Goal: Task Accomplishment & Management: Complete application form

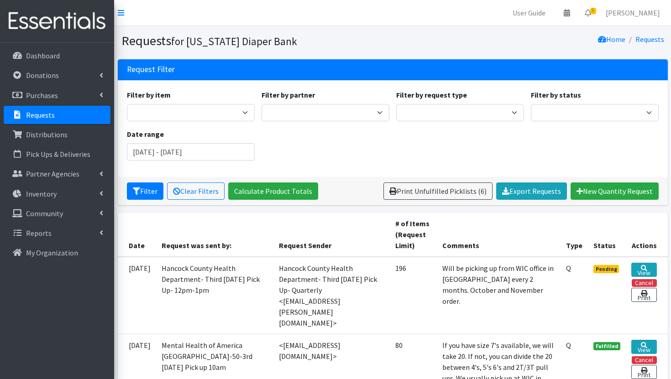
scroll to position [99, 0]
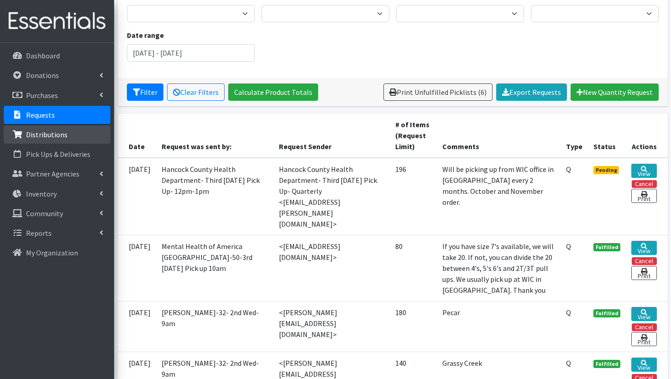
click at [71, 132] on link "Distributions" at bounding box center [57, 135] width 107 height 18
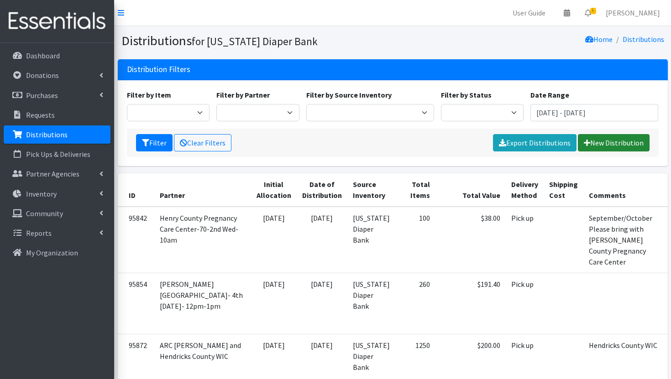
click at [603, 147] on link "New Distribution" at bounding box center [614, 142] width 72 height 17
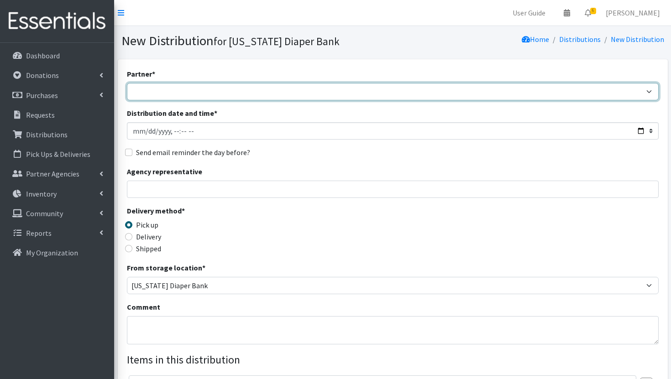
click at [232, 92] on select "ARC Boone and Hendricks County WIC Babies Basic Needs Northern Indiana Baby Ble…" at bounding box center [393, 91] width 532 height 17
select select "1893"
click at [127, 83] on select "ARC Boone and Hendricks County WIC Babies Basic Needs Northern Indiana Baby Ble…" at bounding box center [393, 91] width 532 height 17
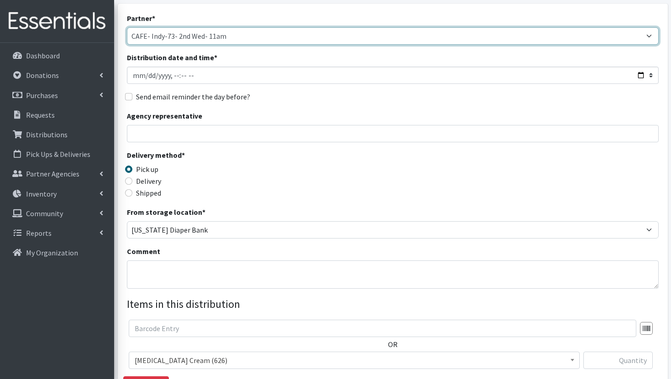
scroll to position [58, 0]
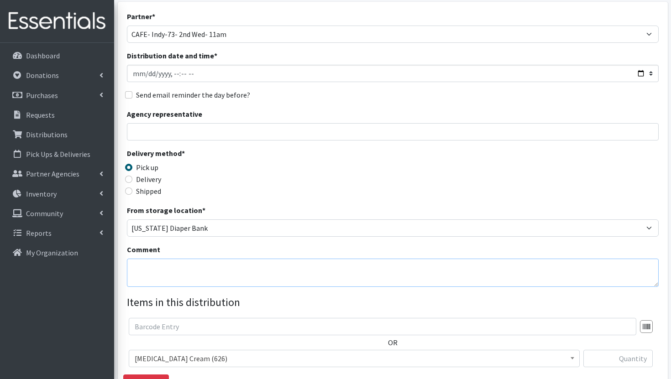
click at [199, 265] on textarea "Comment" at bounding box center [393, 273] width 532 height 28
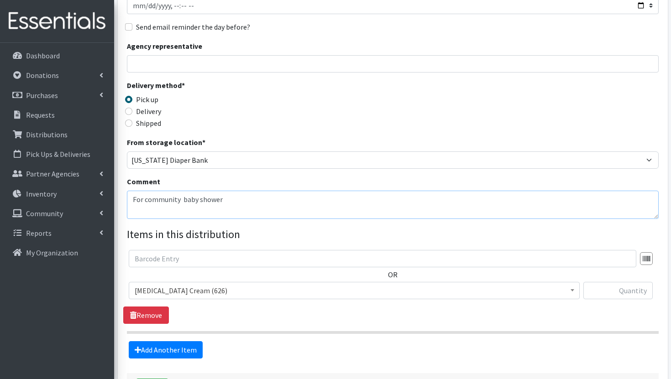
scroll to position [141, 0]
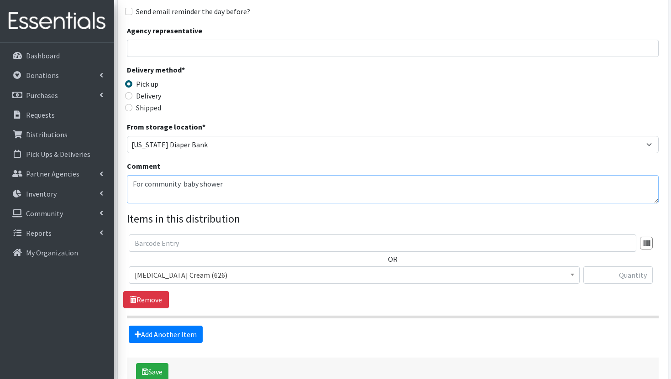
type textarea "For community baby shower"
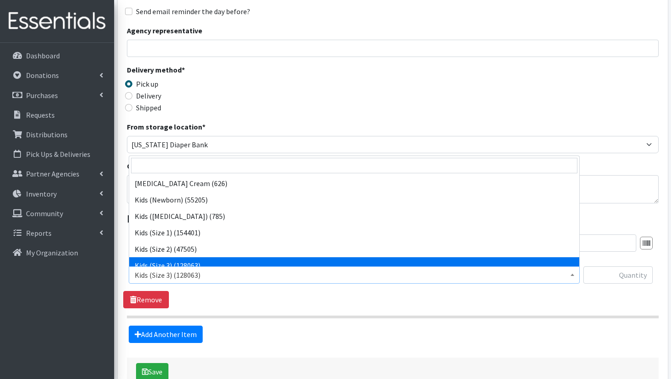
click at [280, 277] on span "Kids (Size 3) (128063)" at bounding box center [354, 275] width 439 height 13
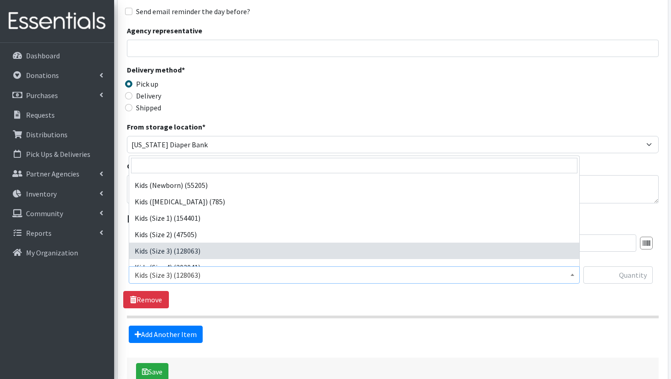
scroll to position [0, 0]
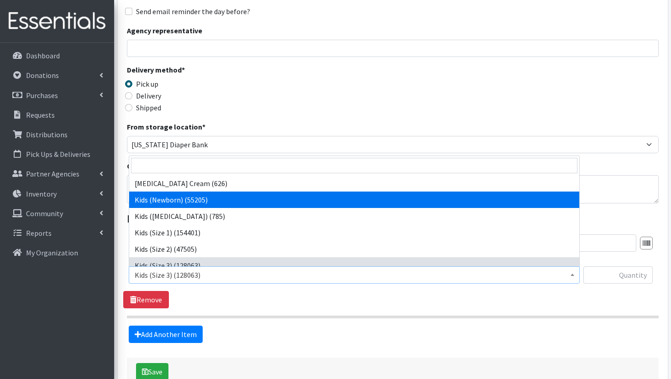
select select "3400"
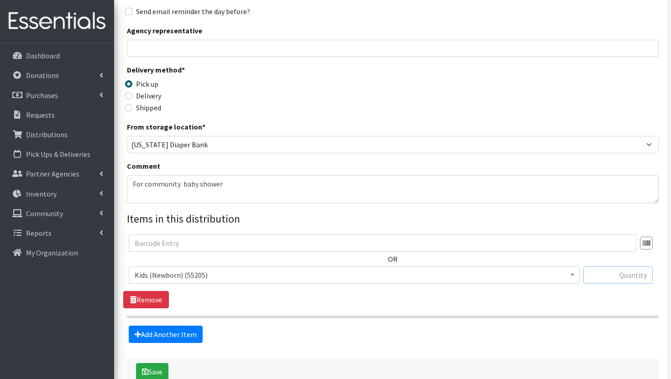
click at [627, 275] on input "text" at bounding box center [617, 275] width 69 height 17
type input "30"
click at [136, 327] on link "Add Another Item" at bounding box center [166, 334] width 74 height 17
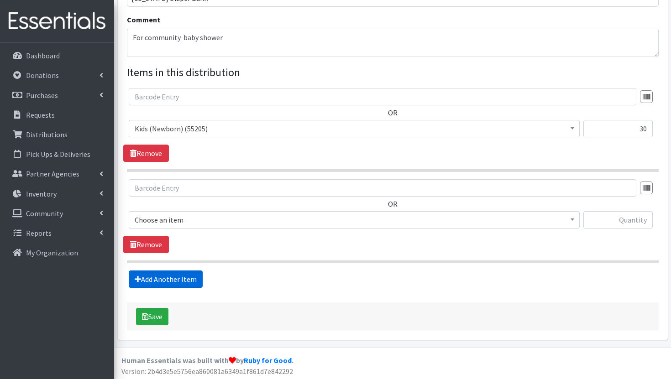
scroll to position [289, 0]
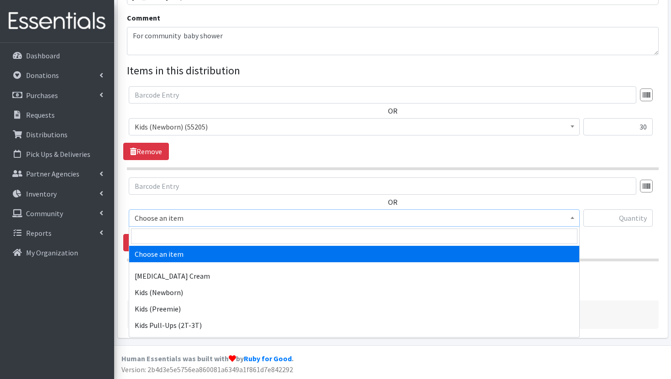
click at [209, 220] on span "Choose an item" at bounding box center [354, 218] width 439 height 13
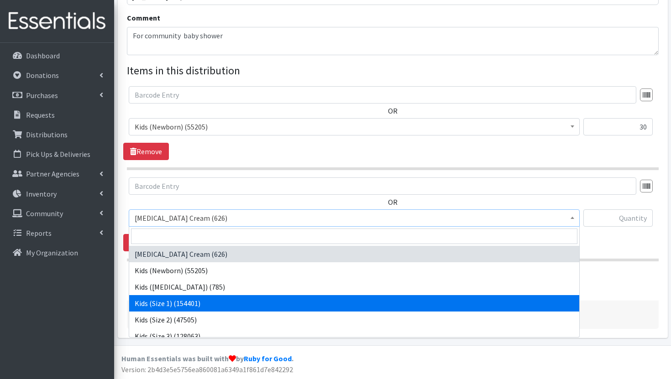
select select "3401"
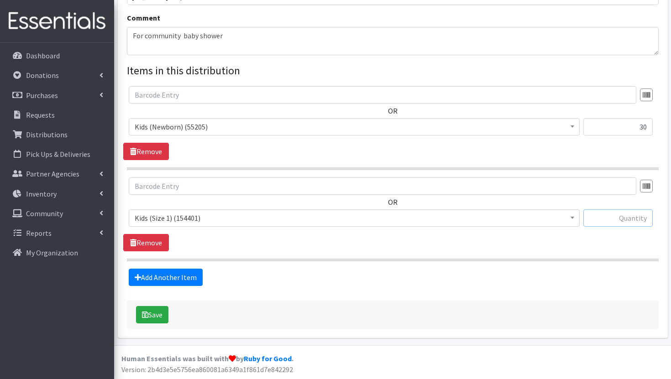
click at [634, 220] on input "text" at bounding box center [617, 218] width 69 height 17
type input "150"
click at [178, 277] on link "Add Another Item" at bounding box center [166, 277] width 74 height 17
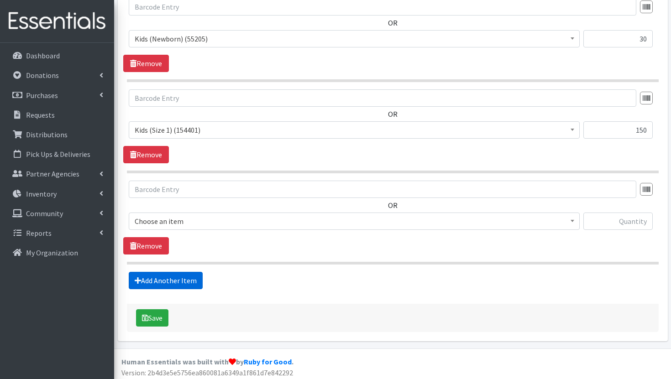
scroll to position [381, 0]
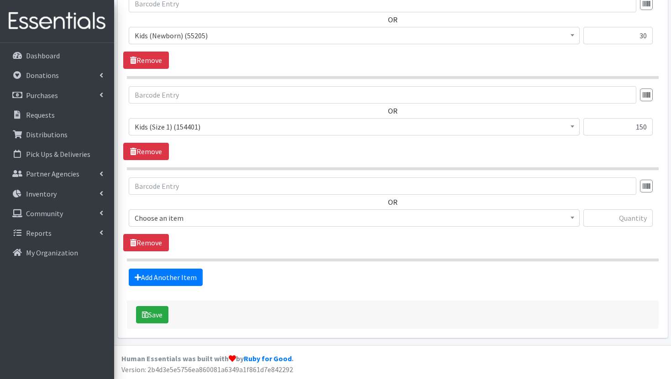
click at [253, 225] on span "Choose an item" at bounding box center [354, 218] width 451 height 17
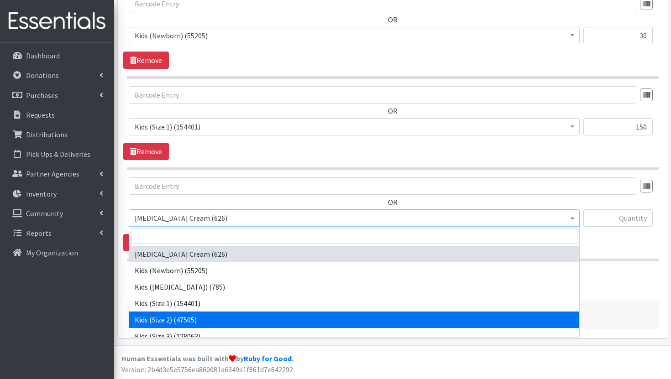
select select "3420"
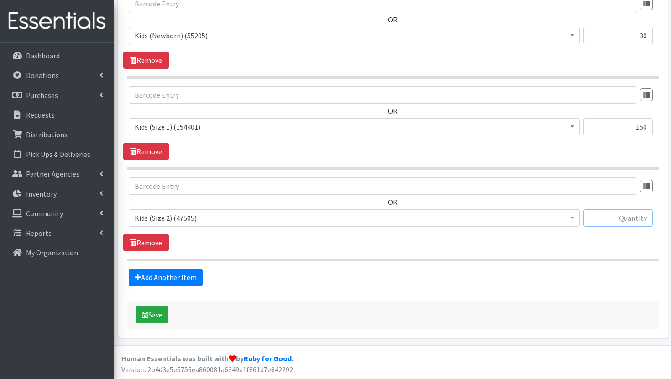
click at [629, 221] on input "text" at bounding box center [617, 218] width 69 height 17
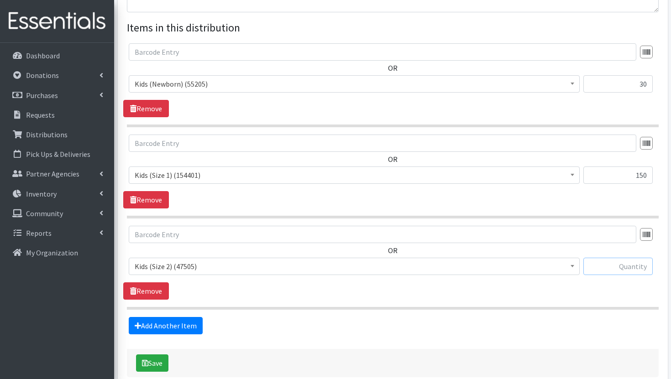
scroll to position [331, 0]
click at [643, 174] on input "150" at bounding box center [617, 176] width 69 height 17
type input "140"
click at [638, 263] on input "text" at bounding box center [617, 267] width 69 height 17
type input "40"
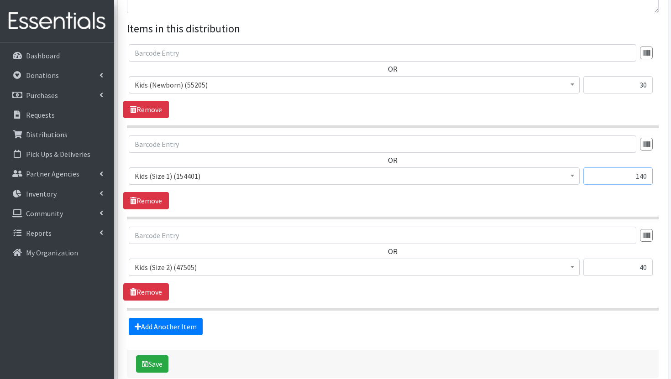
click at [644, 173] on input "140" at bounding box center [617, 176] width 69 height 17
type input "130"
click at [160, 360] on button "Save" at bounding box center [152, 364] width 32 height 17
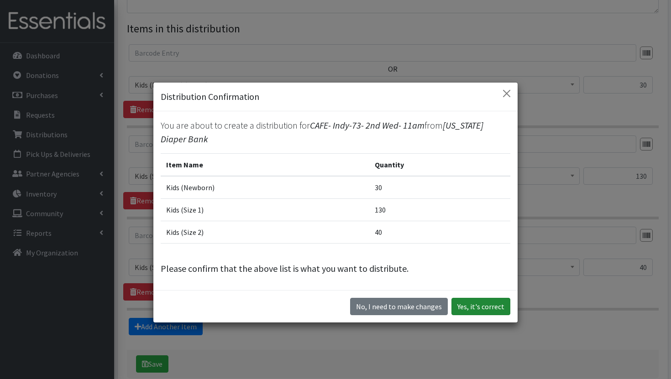
click at [498, 306] on button "Yes, it's correct" at bounding box center [480, 306] width 59 height 17
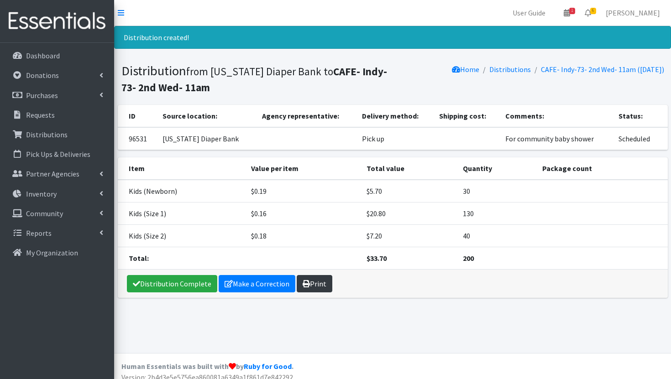
click at [324, 286] on link "Print" at bounding box center [315, 283] width 36 height 17
